Goal: Task Accomplishment & Management: Use online tool/utility

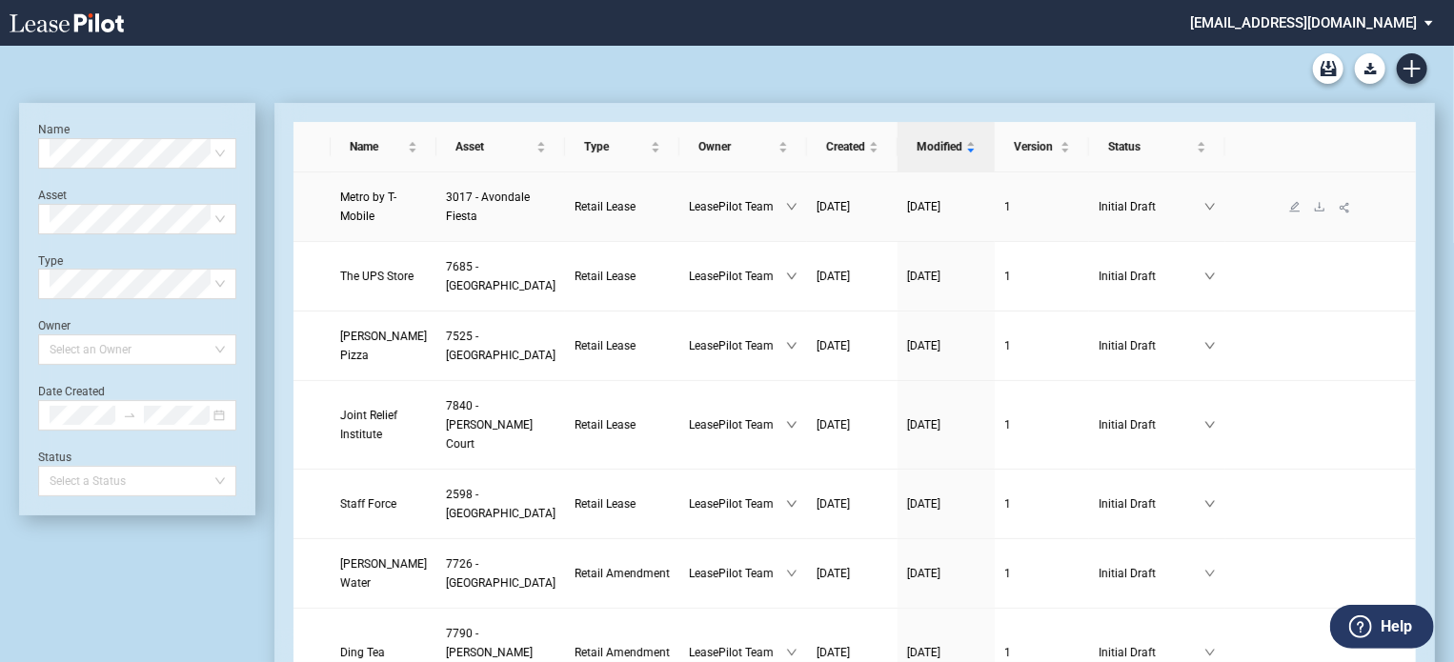
click at [365, 217] on span "Metro by T-Mobile" at bounding box center [368, 207] width 56 height 32
click at [365, 216] on span "Metro by T-Mobile" at bounding box center [368, 207] width 56 height 32
click at [347, 199] on span "Metro by T-Mobile" at bounding box center [368, 207] width 56 height 32
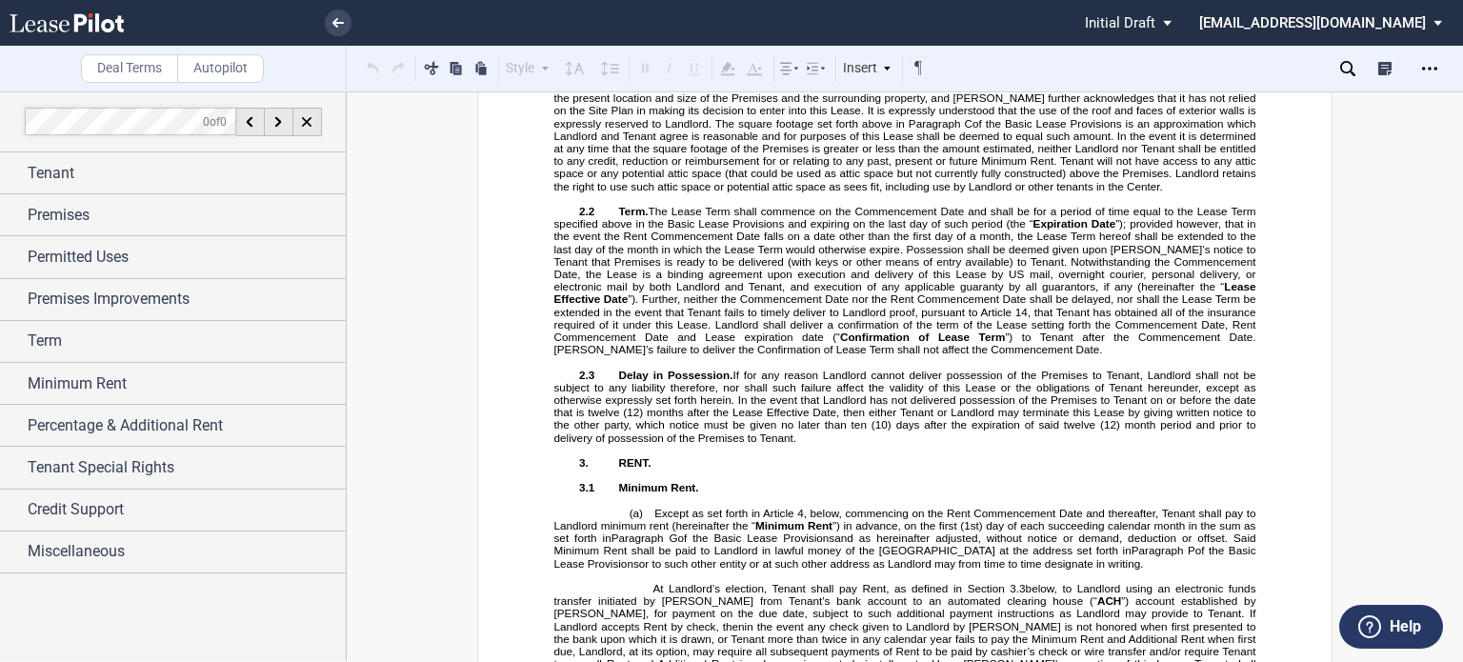
scroll to position [2846, 0]
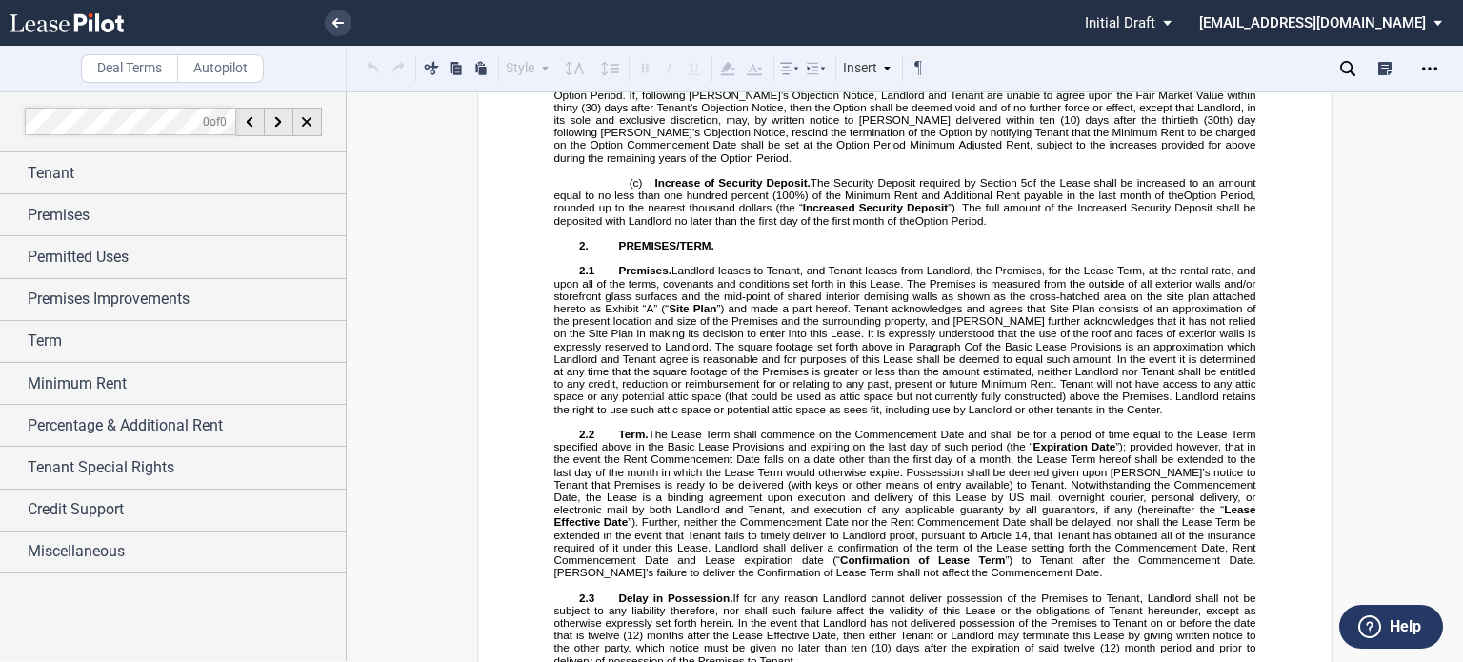
click at [993, 227] on p "(c) Increase of Security Deposit. The Security Deposit required by Section ﻿ 5 …" at bounding box center [905, 201] width 702 height 50
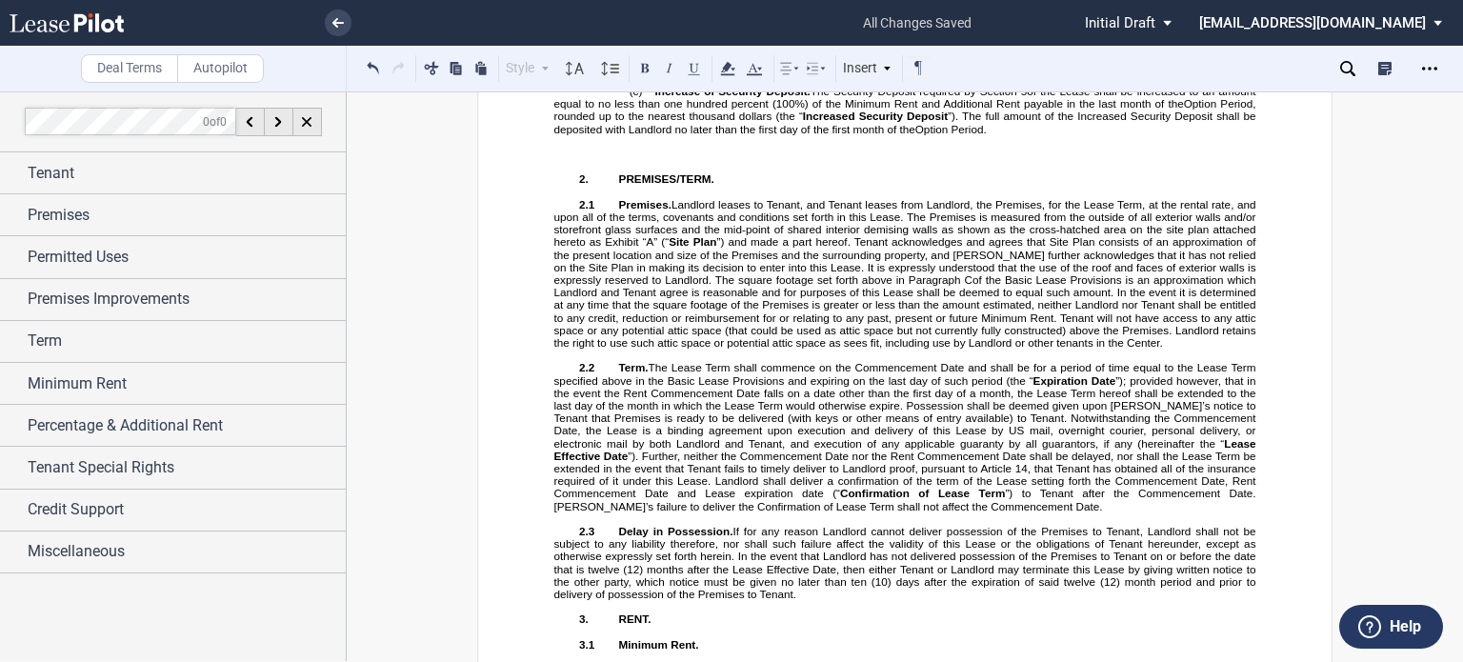
scroll to position [2849, 0]
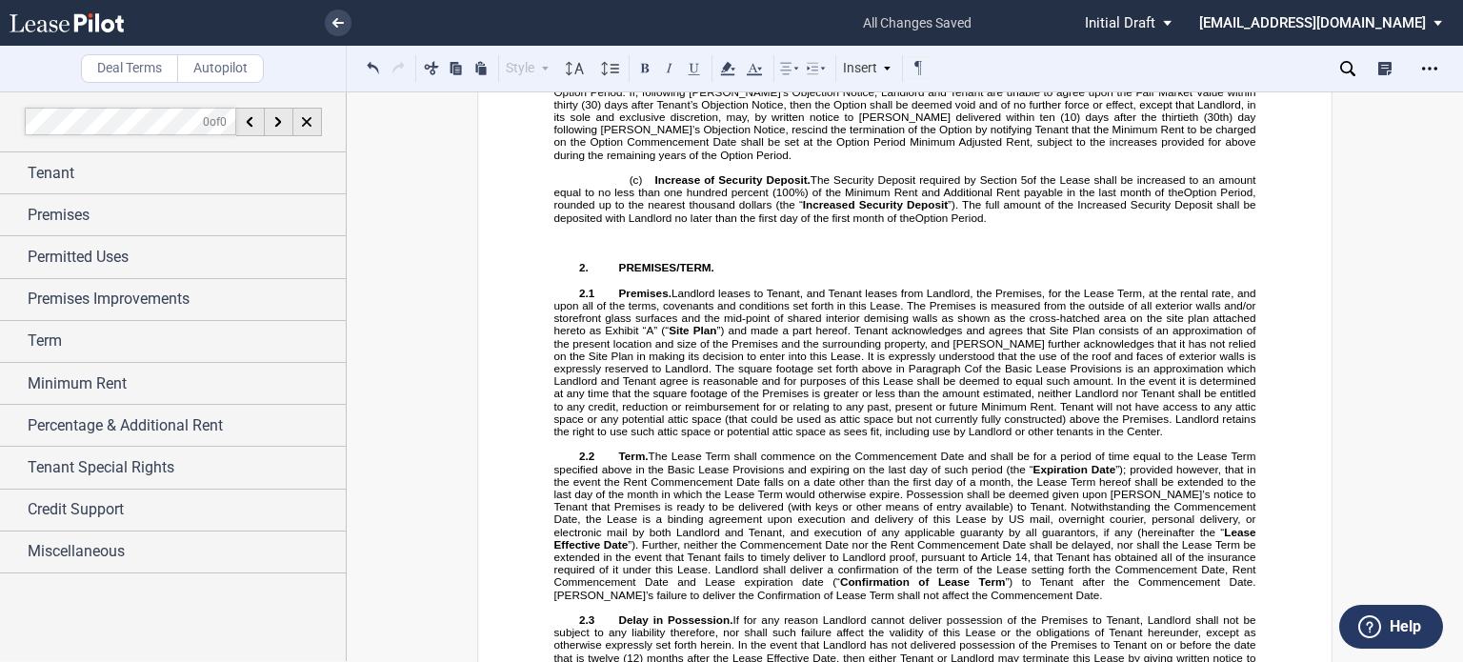
click at [617, 236] on p "​" at bounding box center [905, 230] width 702 height 12
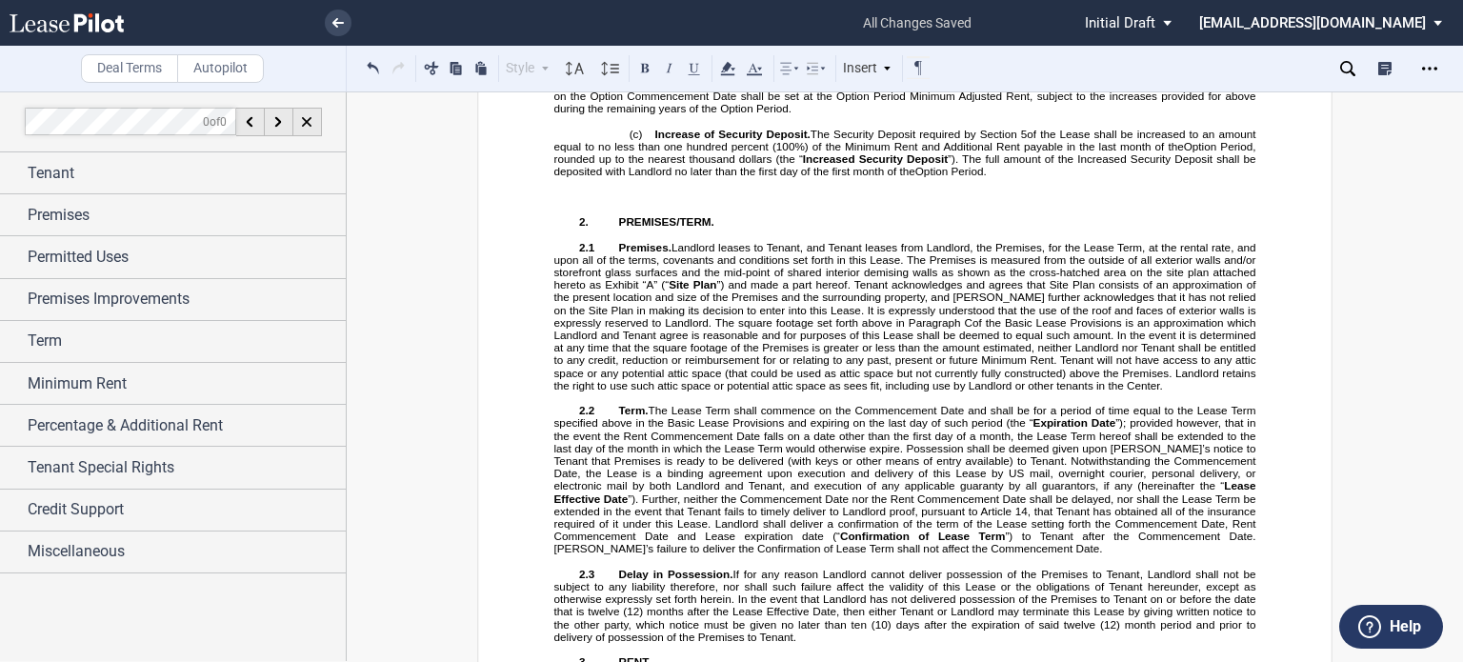
scroll to position [3071, 0]
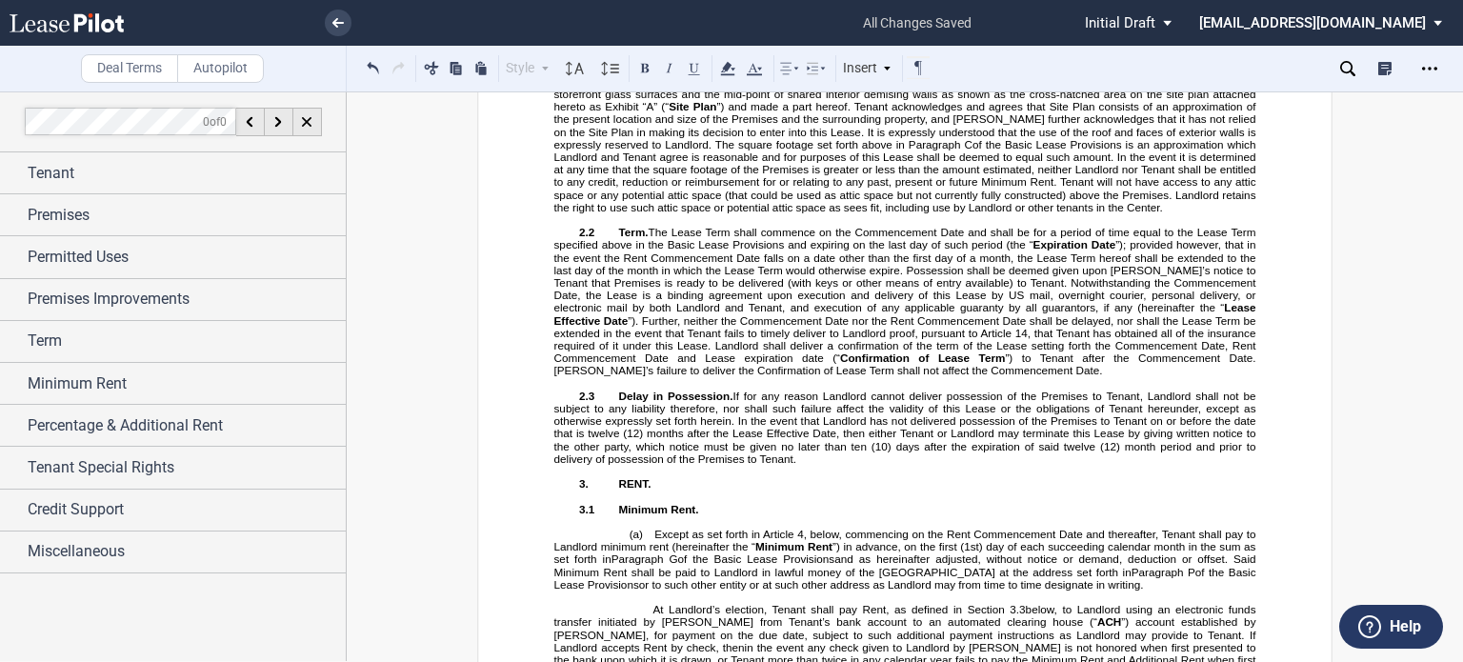
click at [585, 37] on p "﻿" at bounding box center [905, 31] width 702 height 12
click at [576, 25] on p "﻿" at bounding box center [905, 18] width 702 height 12
drag, startPoint x: 576, startPoint y: 191, endPoint x: 594, endPoint y: 190, distance: 18.1
click at [594, 25] on p "﻿1.2" at bounding box center [905, 18] width 702 height 12
drag, startPoint x: 640, startPoint y: 67, endPoint x: 591, endPoint y: 91, distance: 55.4
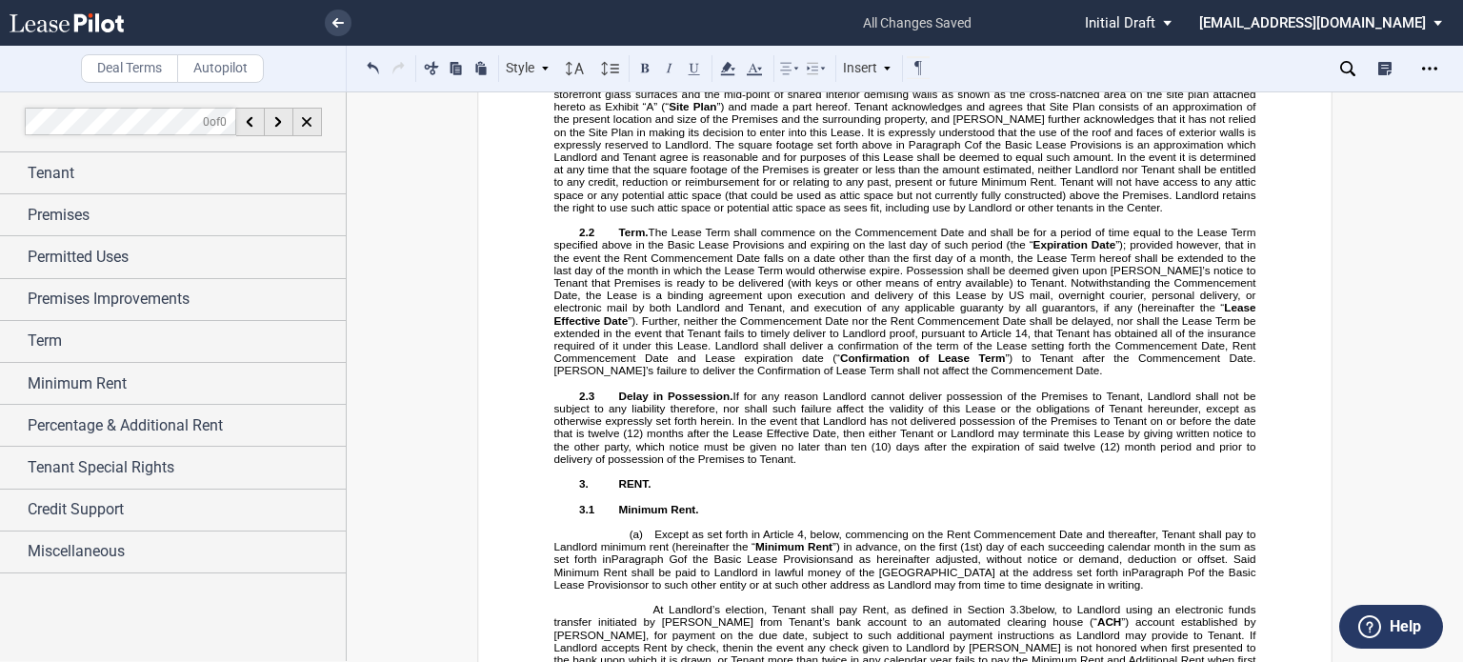
click at [640, 66] on button at bounding box center [644, 67] width 23 height 23
click at [632, 25] on p "﻿ 1.2" at bounding box center [905, 18] width 702 height 12
click at [621, 25] on p "﻿ 1.2" at bounding box center [905, 18] width 702 height 12
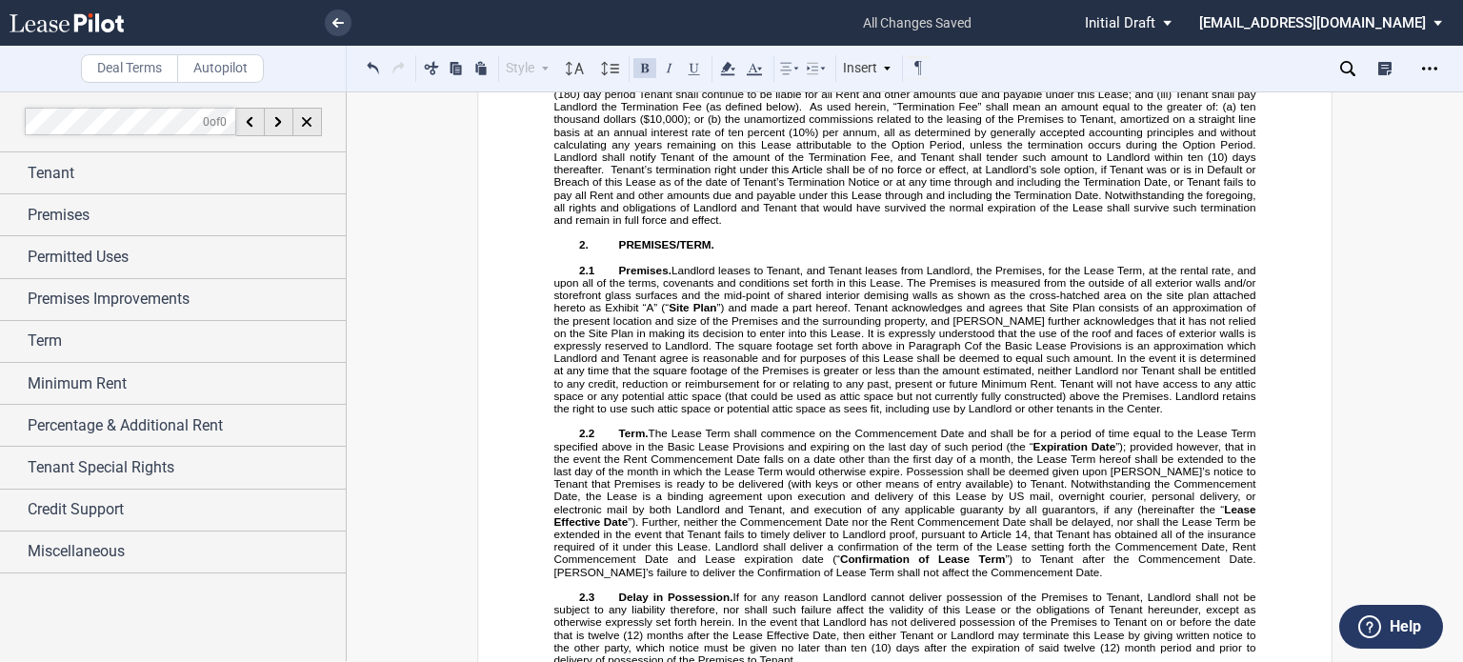
click at [619, 25] on p "﻿ 1.2" at bounding box center [905, 18] width 702 height 12
click at [824, 25] on p "﻿ 1.2 Termination Right Upon Governmental" at bounding box center [905, 18] width 702 height 12
click at [834, 25] on p "﻿ 1.2 Termination Right Upon Governmental" at bounding box center [905, 18] width 702 height 12
click at [746, 25] on span "1.2 Termination Right Upon Governmental Prohibition of Permitted Use." at bounding box center [778, 18] width 399 height 12
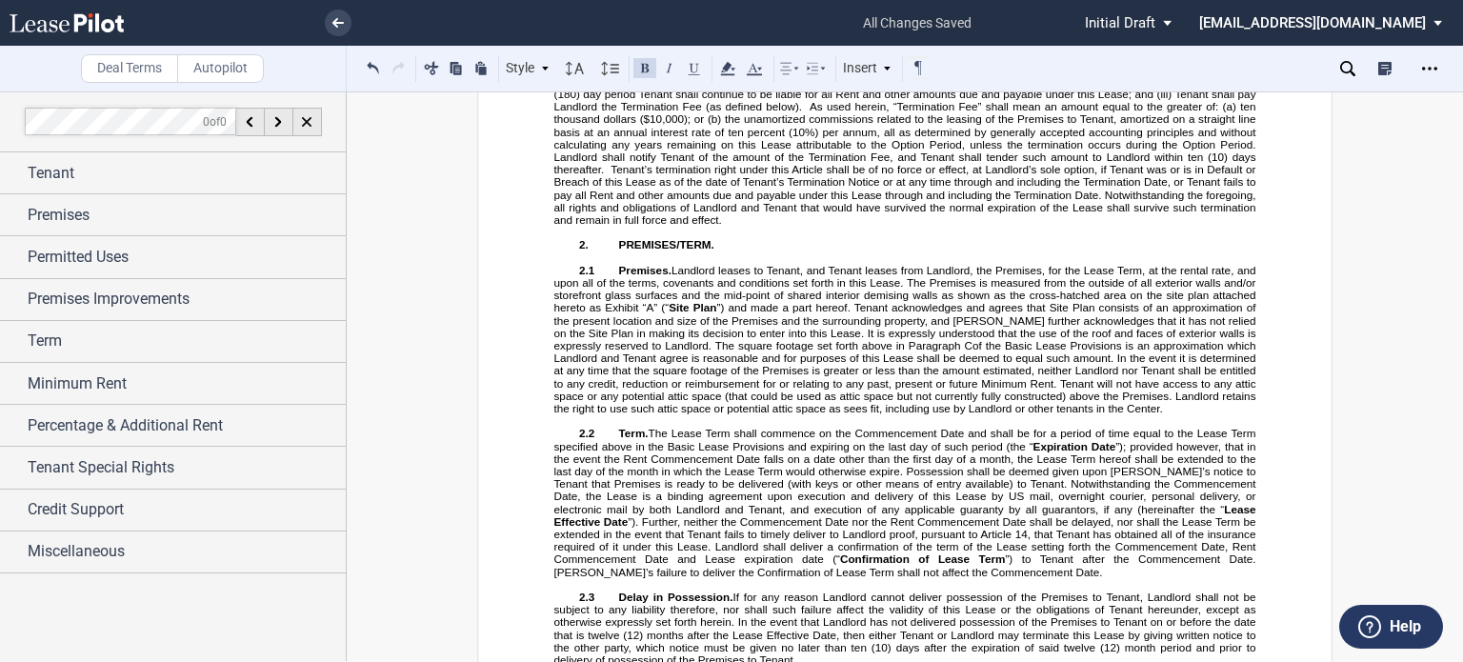
click at [745, 25] on span "1.2 Termination Right Upon Governmental Prohibition of Permitted Use." at bounding box center [778, 18] width 399 height 12
click at [743, 25] on span "1.2 Termination Right Upon FranGovernmental Prohibition of Permitted Use." at bounding box center [790, 18] width 423 height 12
click at [764, 25] on span "1.2 Termination Right Upon FranGovernmental Prohibition of Permitted Use." at bounding box center [790, 18] width 423 height 12
click at [739, 25] on span "1.2 Termination Right Upon Franchisor Termination of Governmental Prohibition o…" at bounding box center [848, 18] width 539 height 12
drag, startPoint x: 636, startPoint y: 202, endPoint x: 746, endPoint y: 212, distance: 110.0
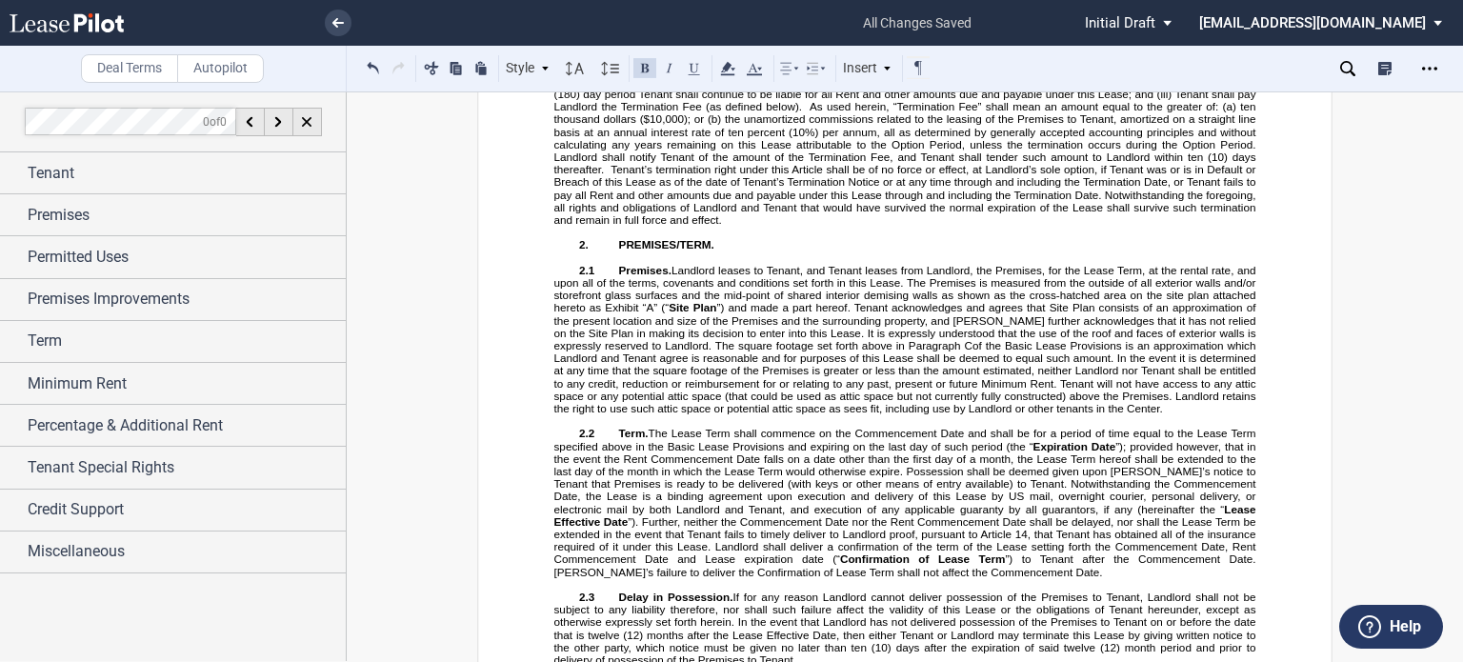
click at [746, 75] on span "In the event that (a) changes are made to Applicable Law that prohibit the Perm…" at bounding box center [906, 50] width 705 height 50
click at [732, 75] on span "In the event that (a) changes are made to Applicable Law that prohibit the Perm…" at bounding box center [906, 50] width 705 height 50
click at [634, 75] on span "In the event that (a) changes are made to Applicable Law that prohibit the Perm…" at bounding box center [906, 50] width 705 height 50
click at [760, 37] on span "T-Mobile USA Corporate cncels" at bounding box center [759, 31] width 251 height 12
click at [764, 37] on span "T-Mobile USA Corporate cncels" at bounding box center [759, 31] width 251 height 12
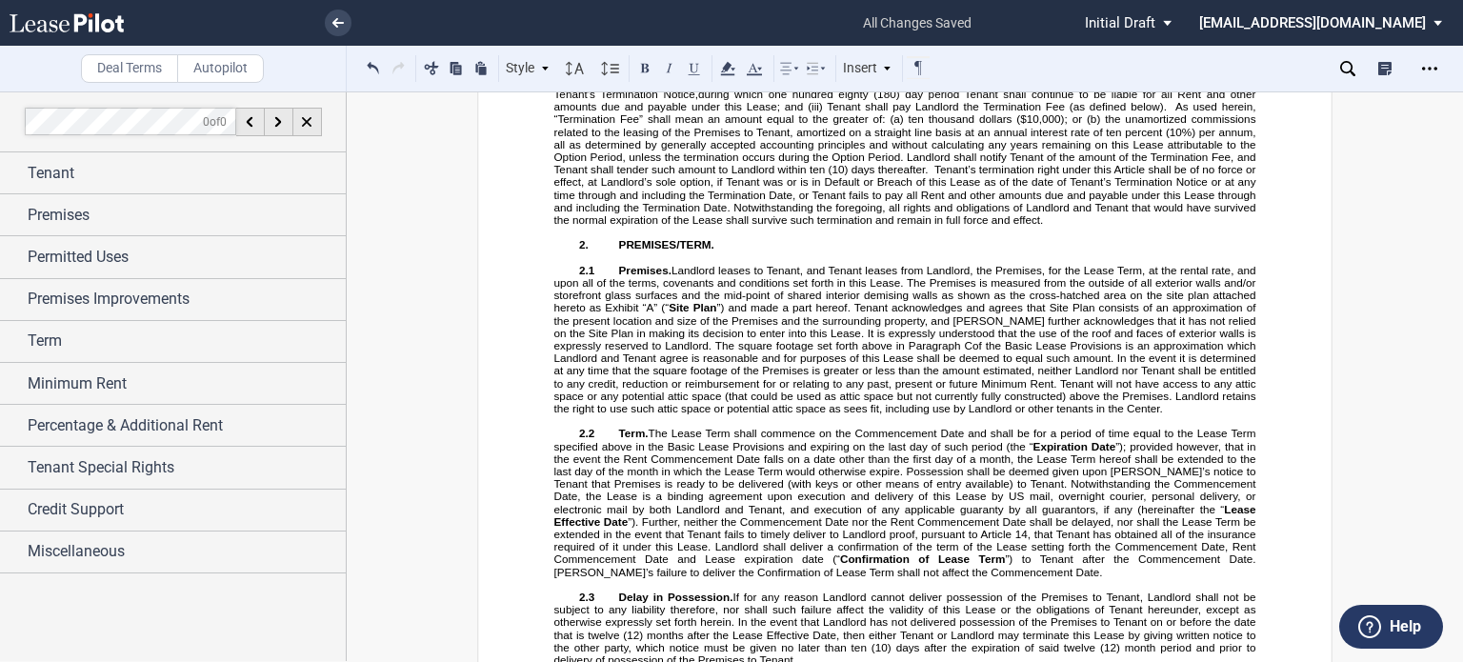
click at [820, 75] on span "In the event that T-Mobile USA Corporate cancels (a) changes are made to Applic…" at bounding box center [906, 50] width 705 height 50
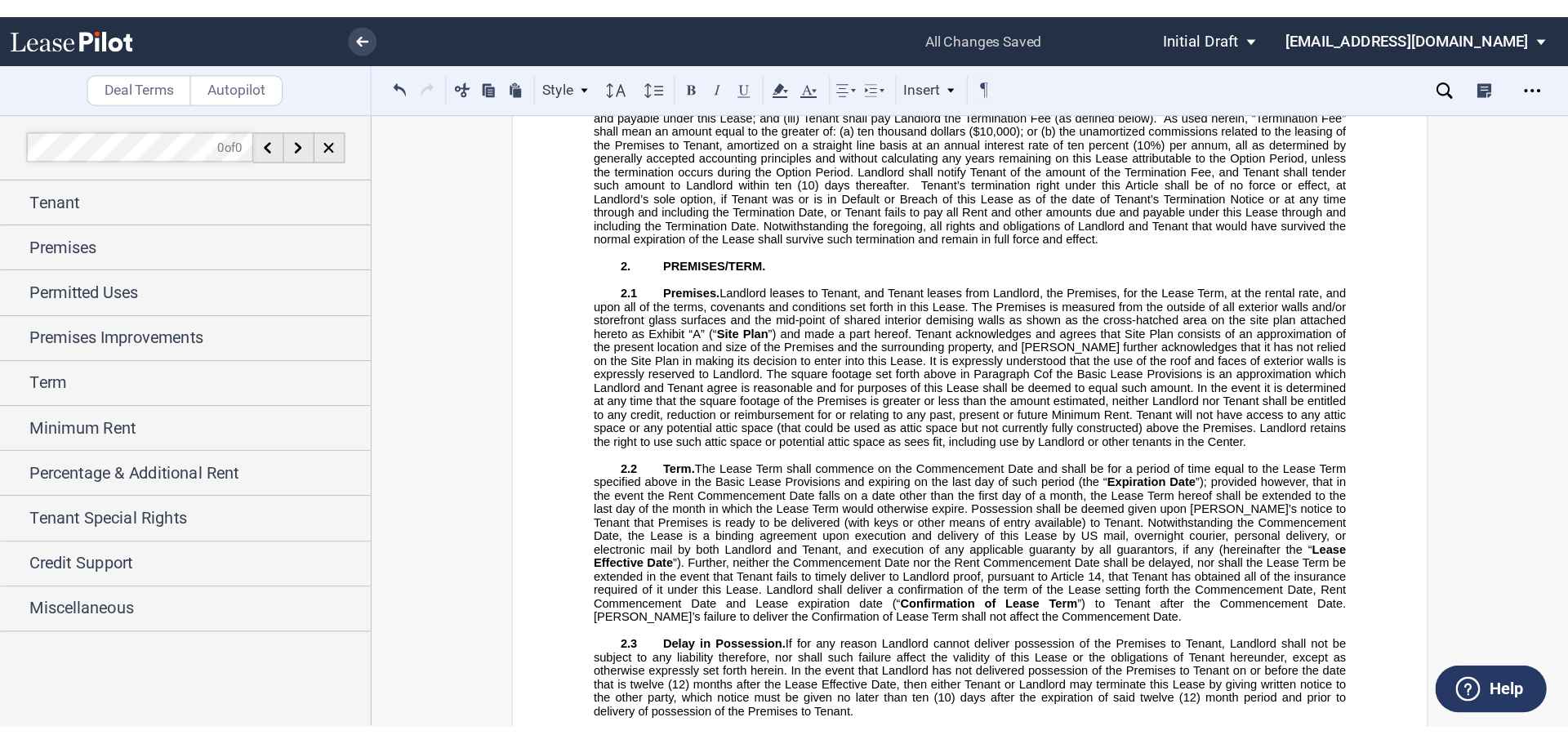
scroll to position [2633, 0]
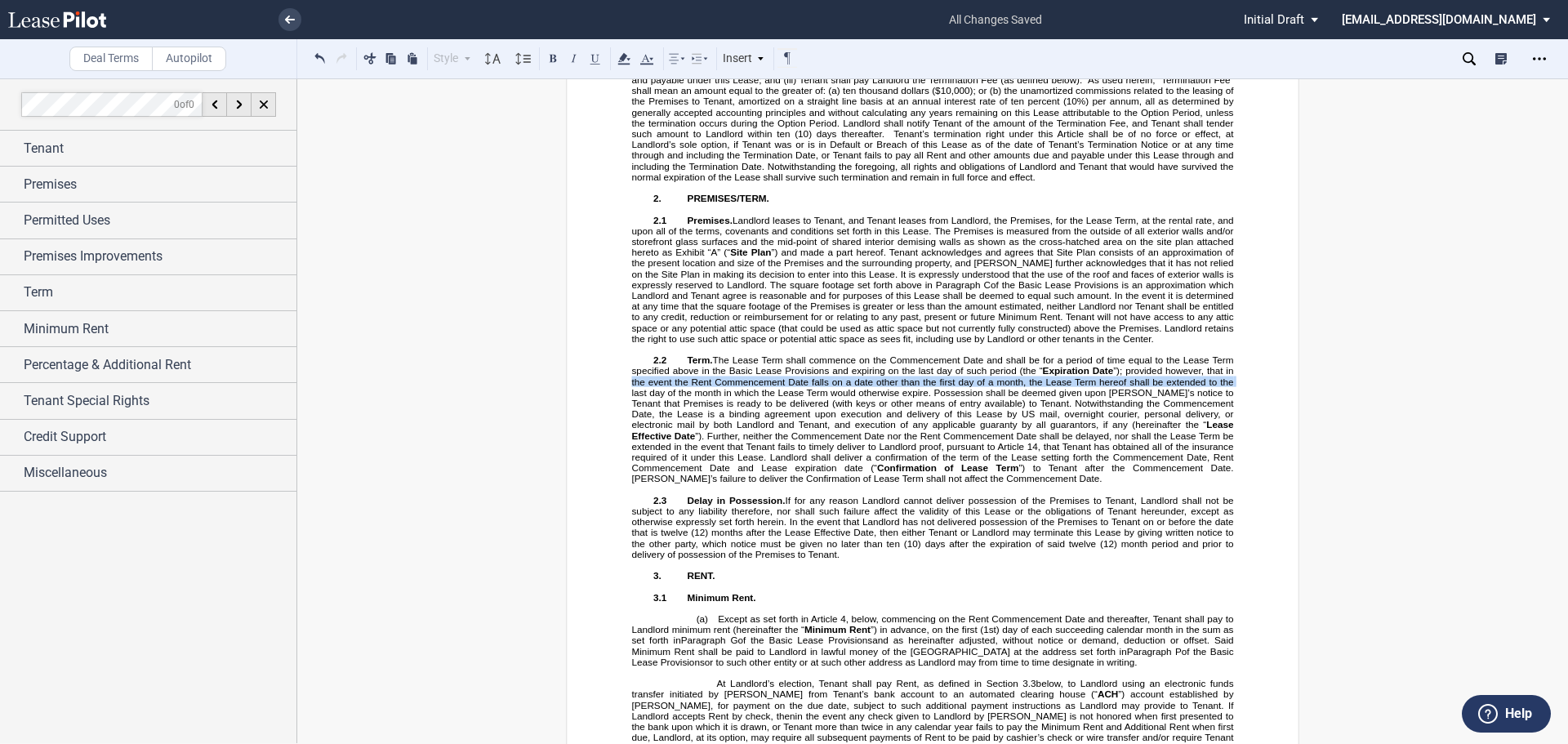
drag, startPoint x: 1559, startPoint y: 147, endPoint x: 1559, endPoint y: 138, distance: 9.0
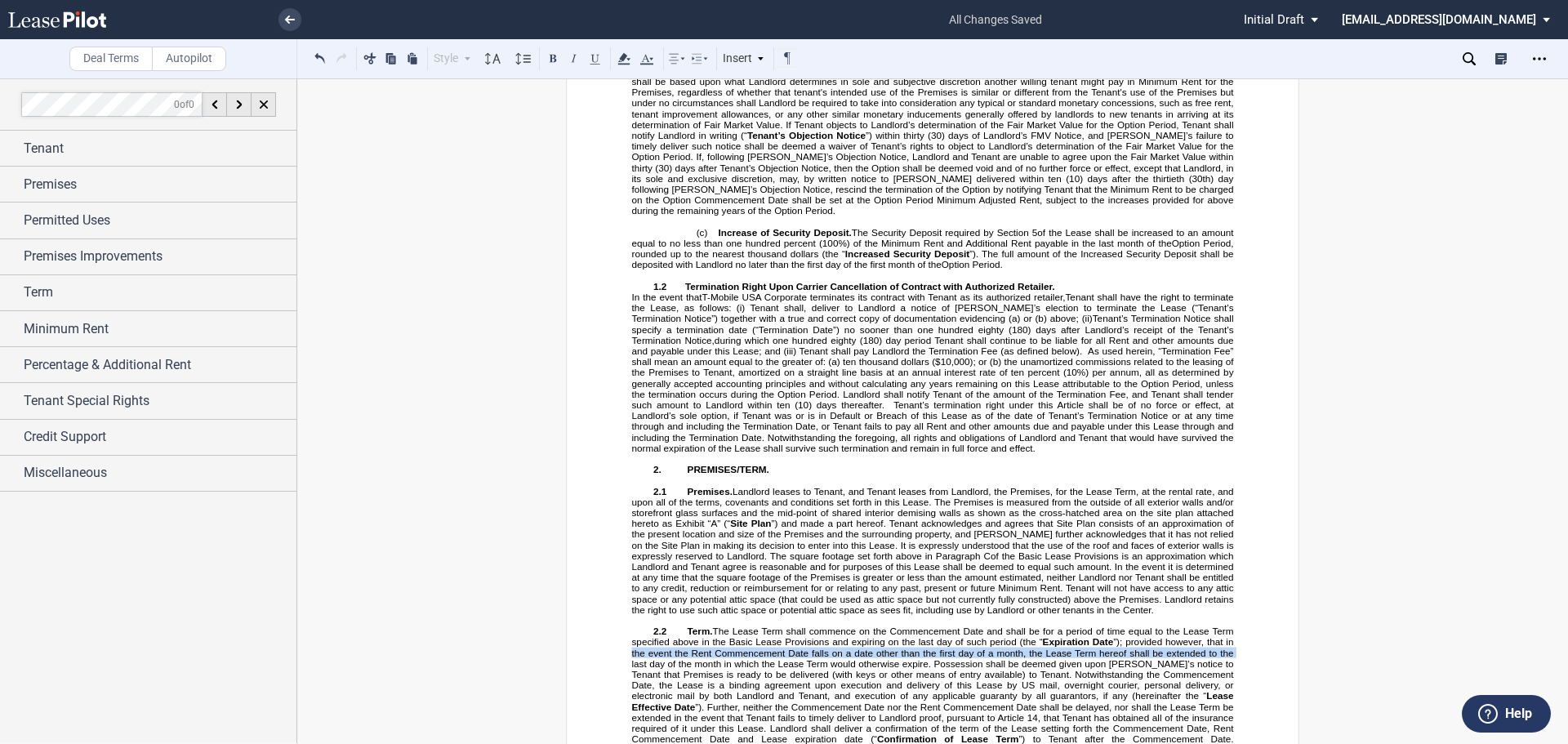
scroll to position [2262, 0]
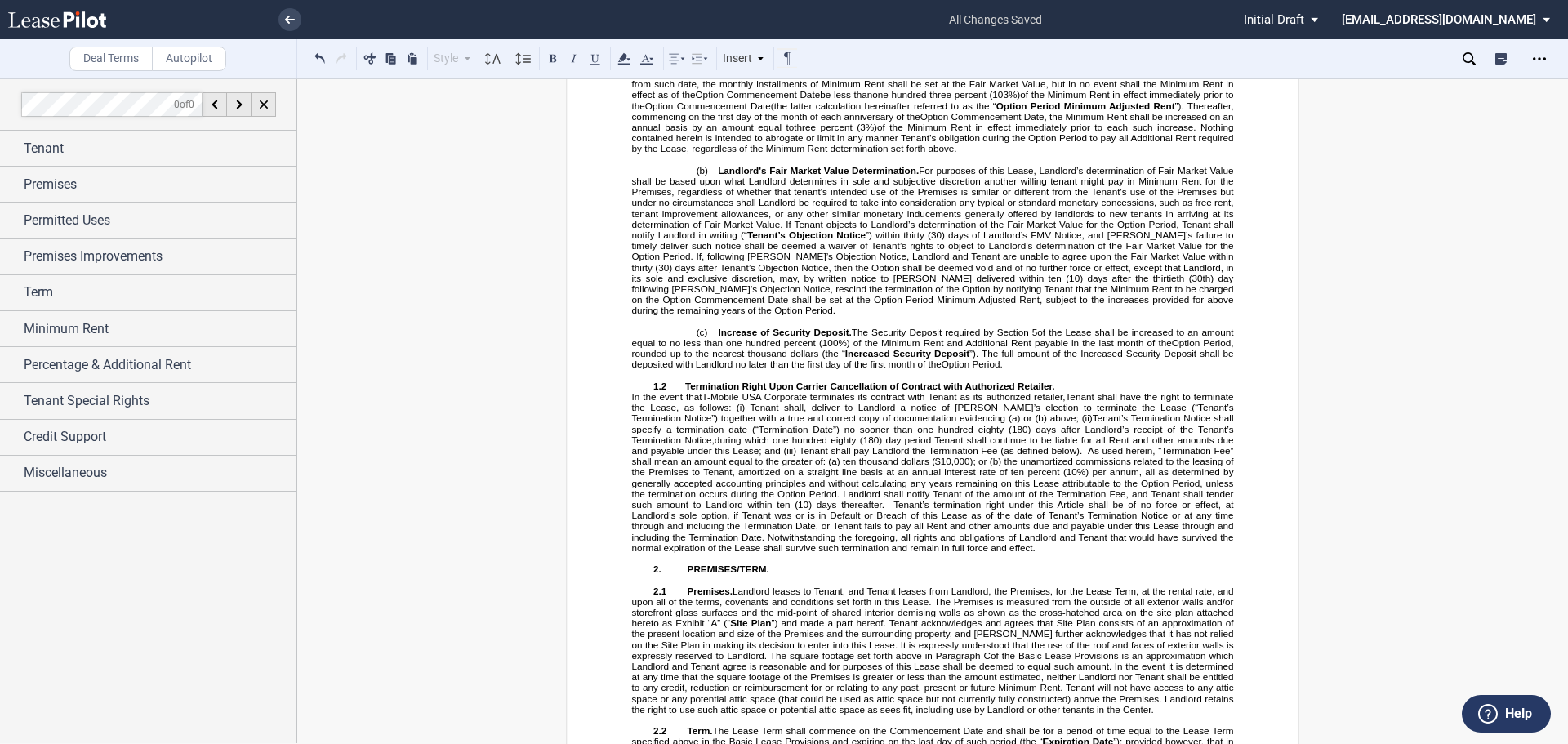
click at [912, 423] on span "In the event that T-Mobile USA Corporate terminates its contract with Tenant as…" at bounding box center [934, 407] width 604 height 33
drag, startPoint x: 1106, startPoint y: 441, endPoint x: 1218, endPoint y: 441, distance: 112.0
click at [1218, 435] on span "In the event that T-Mobile USA Corporate terminates its contract with Tenant as…" at bounding box center [934, 412] width 604 height 43
click at [1171, 444] on span "Tenant’s Termination Notice shall specify a termination date (“Termination Date…" at bounding box center [934, 433] width 604 height 21
drag, startPoint x: 1107, startPoint y: 439, endPoint x: 1221, endPoint y: 439, distance: 114.0
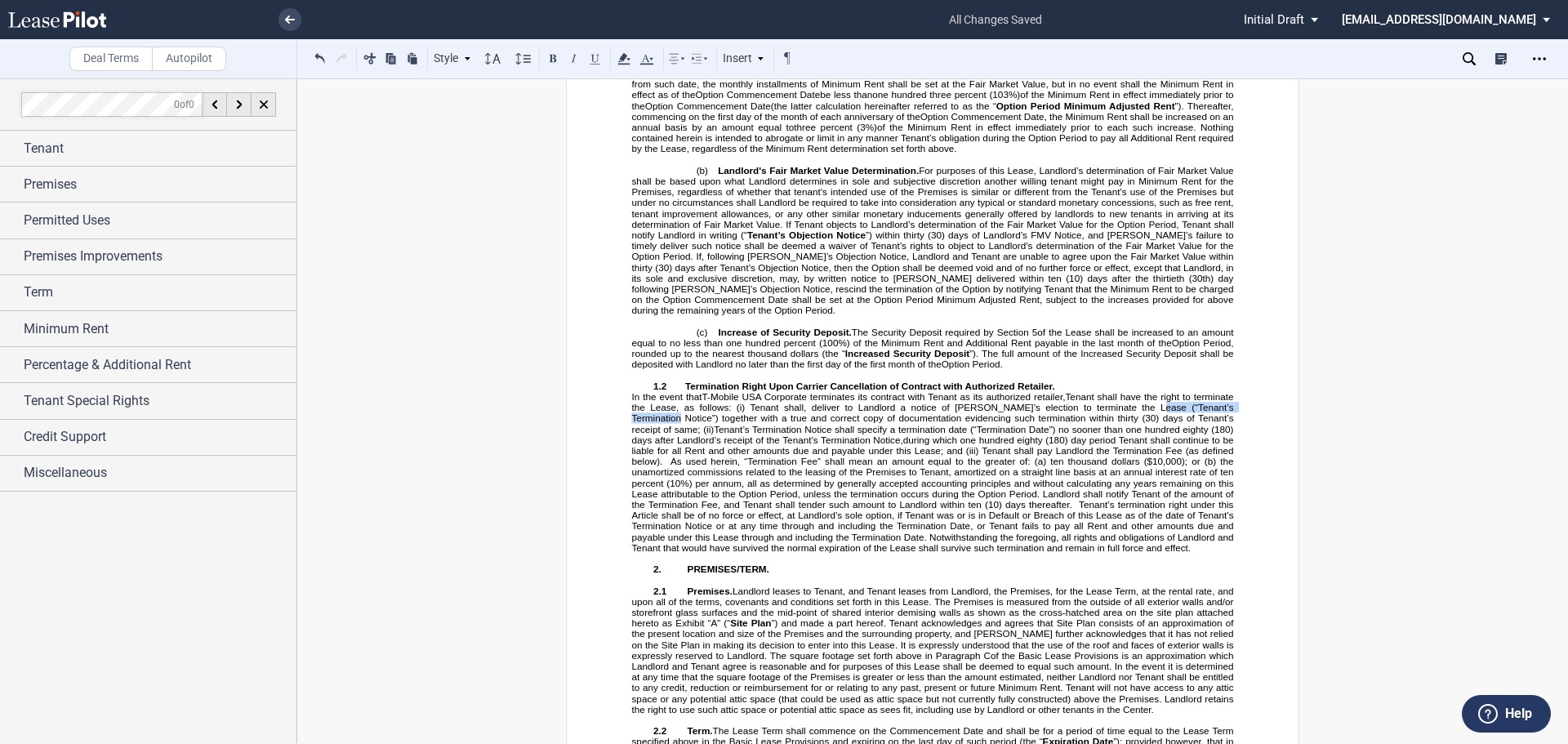
click at [1221, 435] on span "In the event that T-Mobile USA Corporate terminates its contract with Tenant as…" at bounding box center [934, 412] width 604 height 43
click at [555, 61] on button at bounding box center [552, 57] width 20 height 20
click at [1131, 495] on span "As used herein, “Termination Fee” shall mean an amount equal to the greater of:…" at bounding box center [934, 477] width 604 height 64
drag, startPoint x: 903, startPoint y: 495, endPoint x: 961, endPoint y: 496, distance: 58.0
click at [961, 496] on span "As used herein, “Termination Fee” shall mean an amount equal to the greater of:…" at bounding box center [934, 477] width 604 height 64
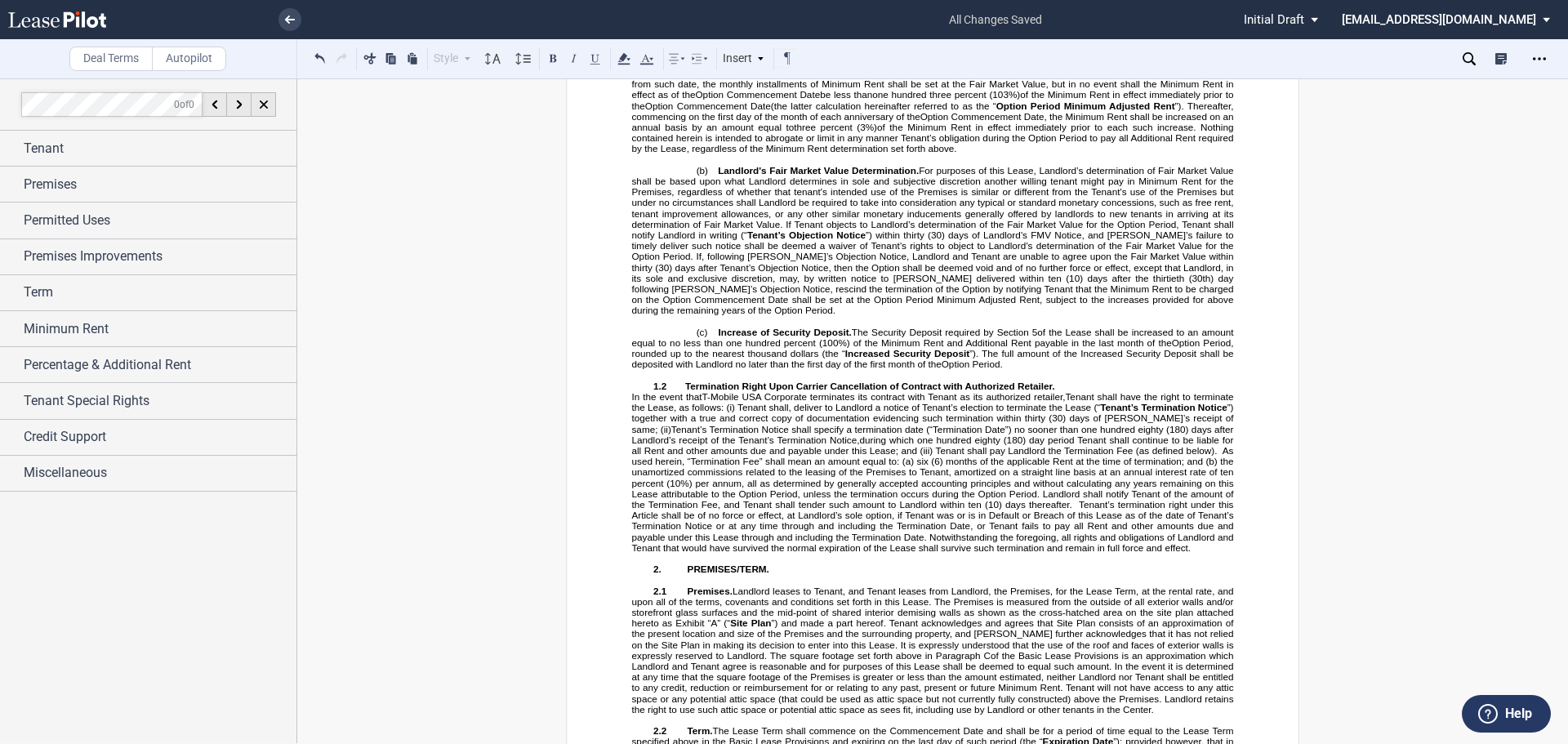
click at [754, 444] on span "Tenant’s Termination Notice shall specify a termination date (“Termination Date…" at bounding box center [934, 433] width 604 height 21
click at [755, 444] on span "Tenant’s Termination Notice shall specify a termination date (“Termination Date…" at bounding box center [934, 433] width 604 height 21
drag, startPoint x: 907, startPoint y: 458, endPoint x: 980, endPoint y: 461, distance: 73.1
click at [980, 444] on span "Tenant’s Termination Notice shall specify a termination date (“Termination Date…" at bounding box center [934, 433] width 604 height 21
click at [555, 57] on button at bounding box center [552, 57] width 20 height 20
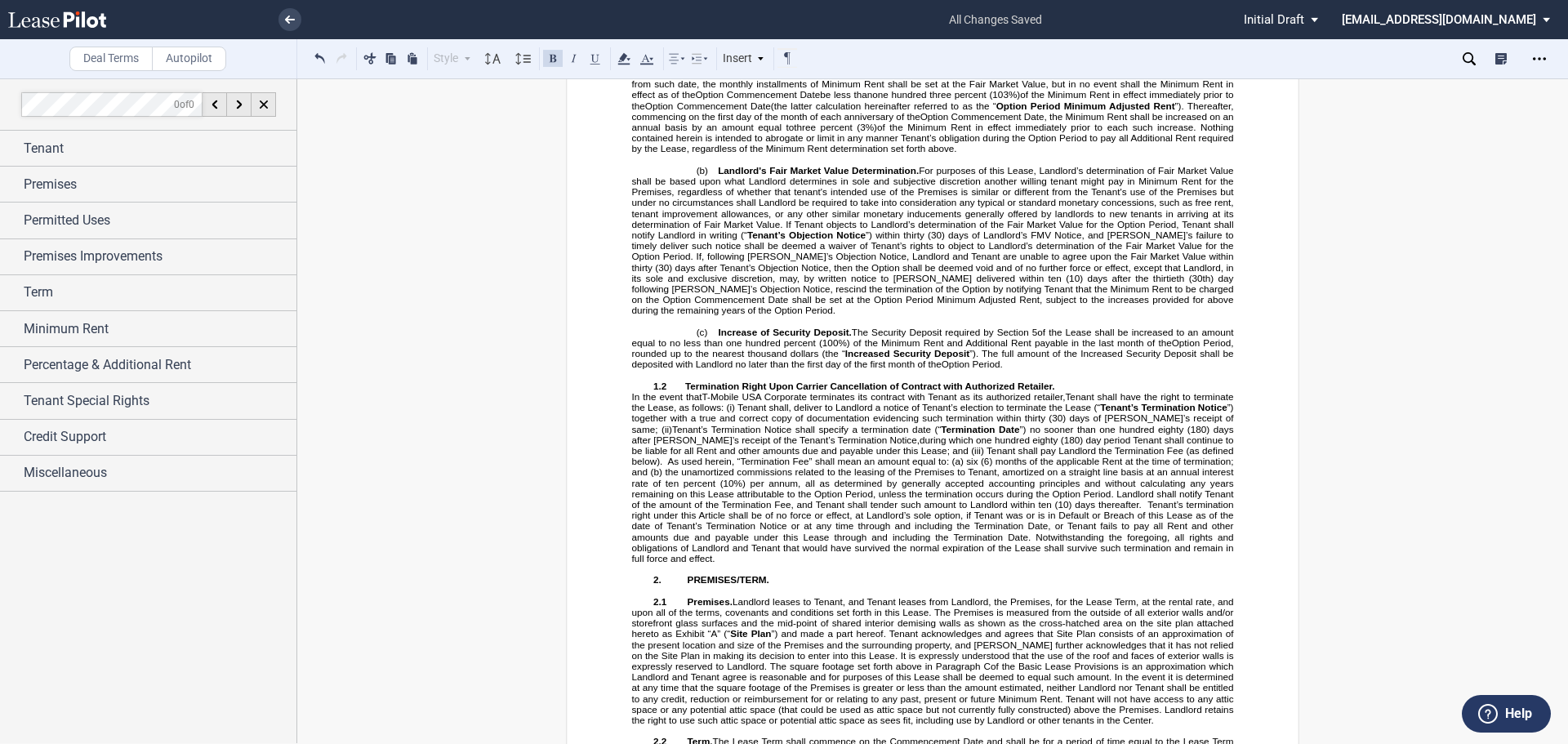
click at [754, 444] on span "Tenant’s Termination Notice shall specify a termination date (“ Termination Dat…" at bounding box center [934, 433] width 604 height 21
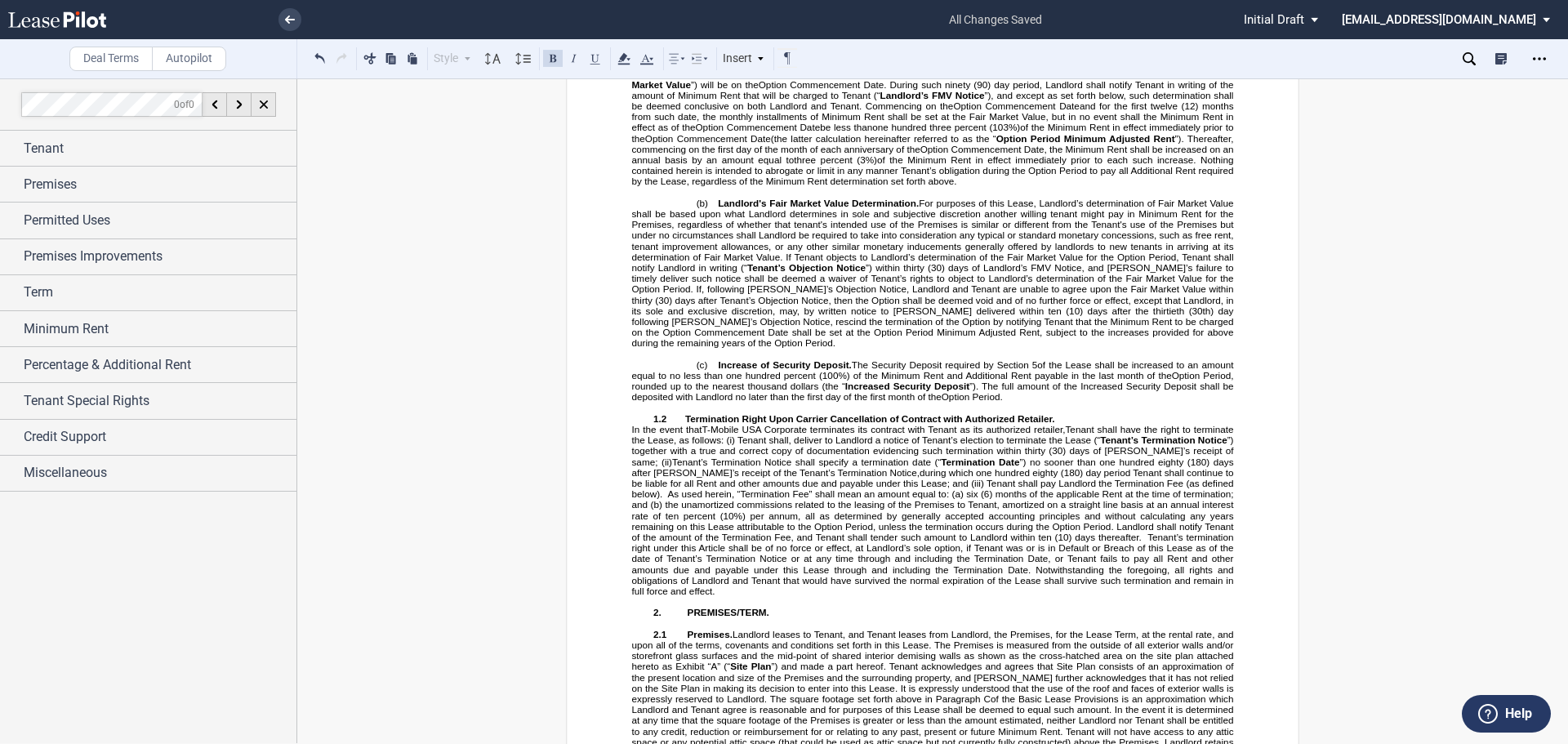
scroll to position [2396, 0]
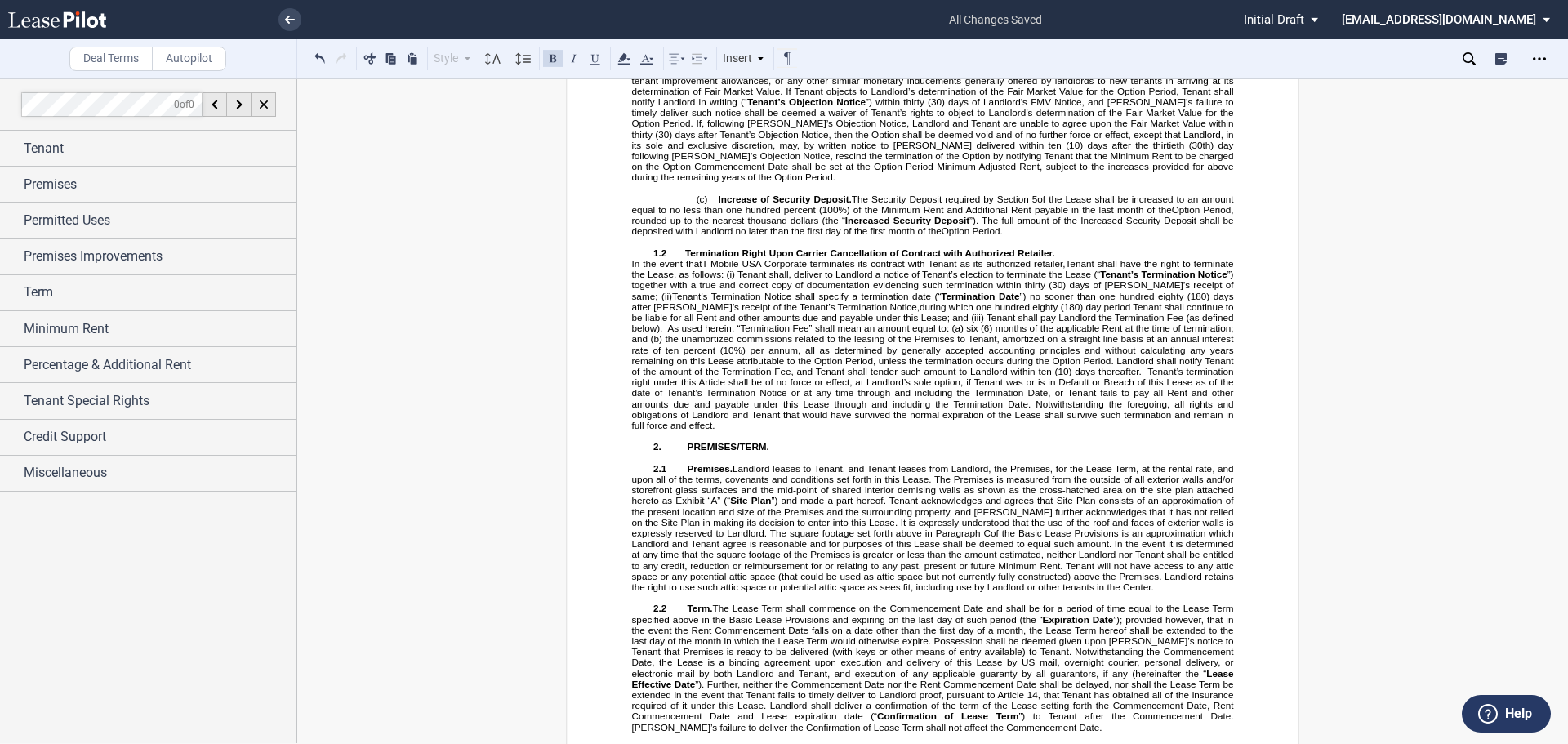
click at [1030, 376] on span "As used herein, “Termination Fee” shall mean an amount equal to: (a) six (6) mo…" at bounding box center [934, 349] width 604 height 54
click at [1033, 376] on span "As used herein, “Termination Fee” shall mean an amount equal to: (a) six (6) mo…" at bounding box center [934, 349] width 604 height 54
click at [1096, 387] on span "As used herein, “Termination Fee” shall mean an amount equal to: (a) six (6) mo…" at bounding box center [934, 354] width 604 height 64
